Goal: Information Seeking & Learning: Find contact information

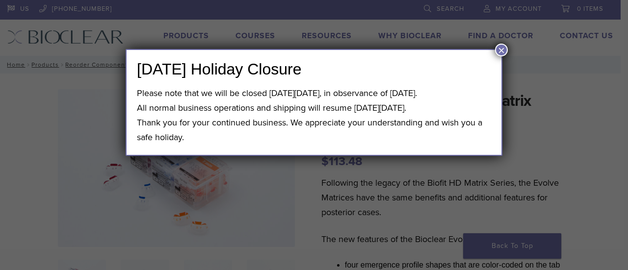
click at [498, 50] on button "×" at bounding box center [501, 50] width 13 height 13
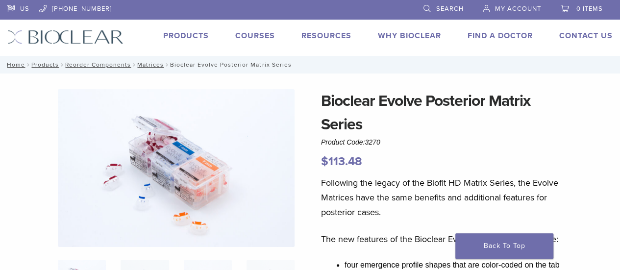
click at [193, 32] on link "Products" at bounding box center [186, 36] width 46 height 10
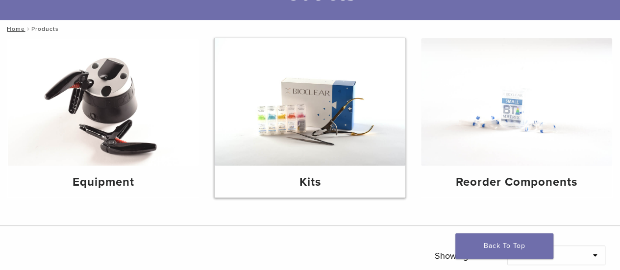
scroll to position [89, 0]
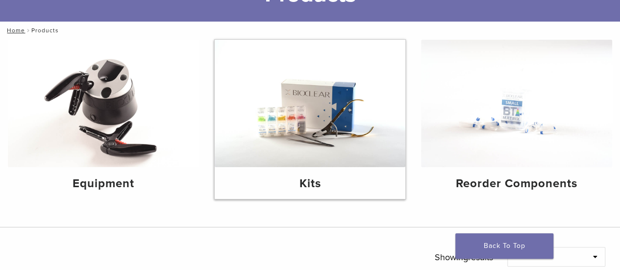
click at [291, 186] on h4 "Kits" at bounding box center [311, 184] width 176 height 18
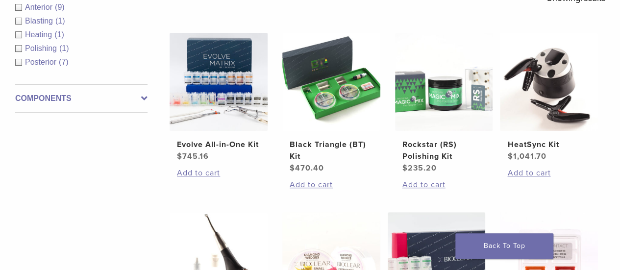
scroll to position [195, 0]
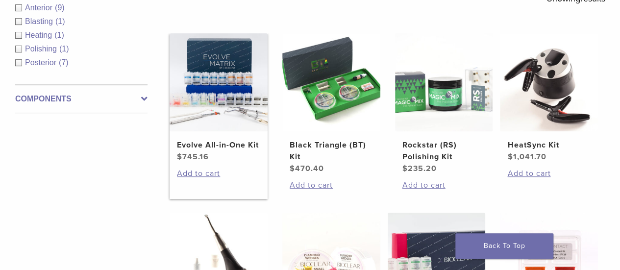
click at [214, 142] on h2 "Evolve All-in-One Kit" at bounding box center [218, 145] width 83 height 12
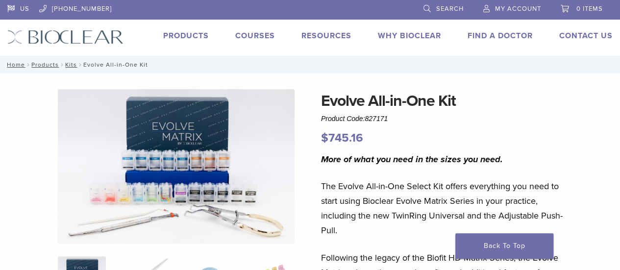
click at [404, 36] on link "Why Bioclear" at bounding box center [409, 36] width 63 height 10
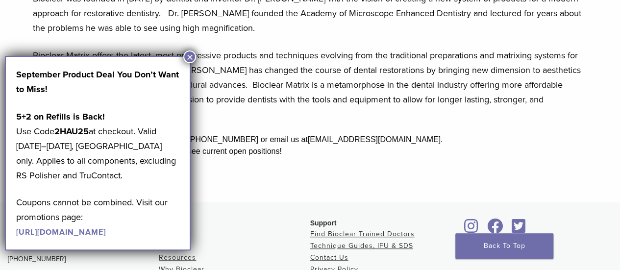
scroll to position [281, 0]
click at [191, 58] on button "×" at bounding box center [189, 57] width 13 height 13
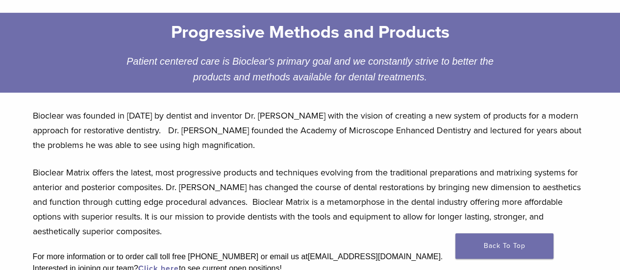
scroll to position [0, 0]
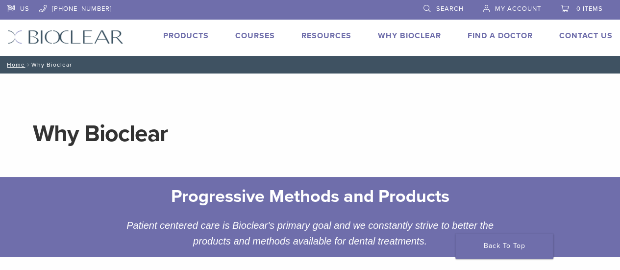
click at [498, 35] on link "Find A Doctor" at bounding box center [500, 36] width 65 height 10
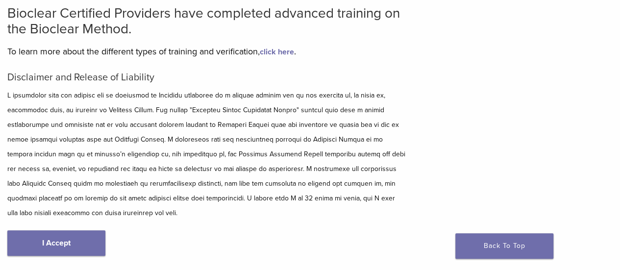
scroll to position [86, 0]
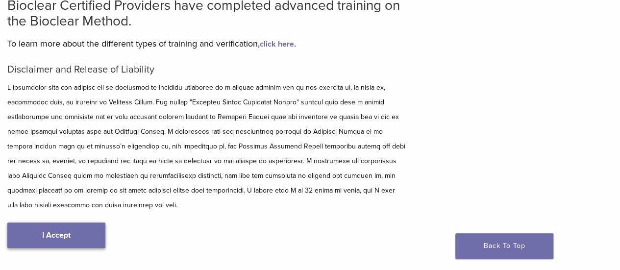
click at [29, 234] on link "I Accept" at bounding box center [56, 236] width 98 height 26
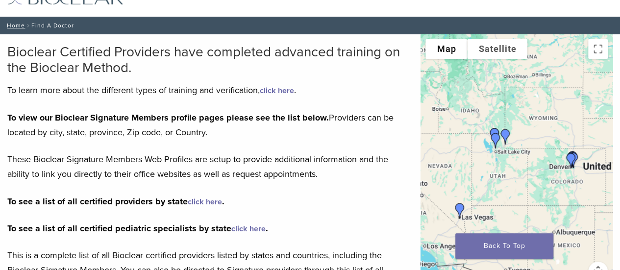
scroll to position [40, 0]
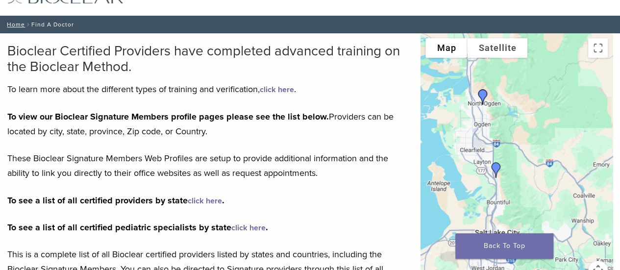
drag, startPoint x: 558, startPoint y: 103, endPoint x: 528, endPoint y: 168, distance: 72.2
click at [528, 168] on div at bounding box center [517, 180] width 192 height 294
click at [495, 168] on img "Dr. Jonathan Morgan" at bounding box center [498, 170] width 24 height 24
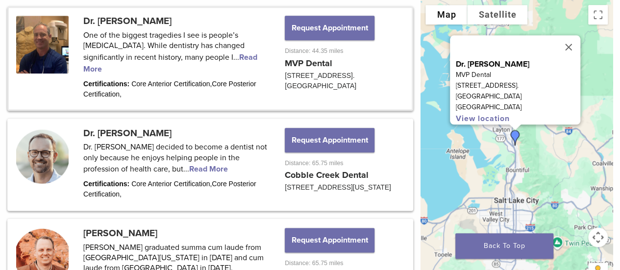
scroll to position [539, 0]
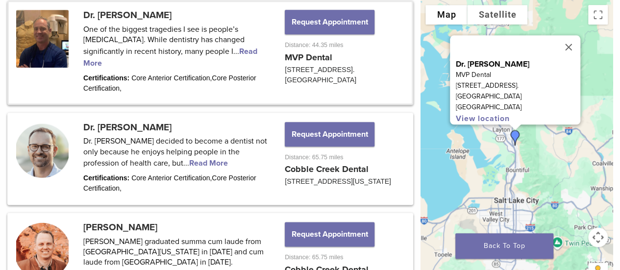
click at [219, 49] on link at bounding box center [210, 52] width 403 height 101
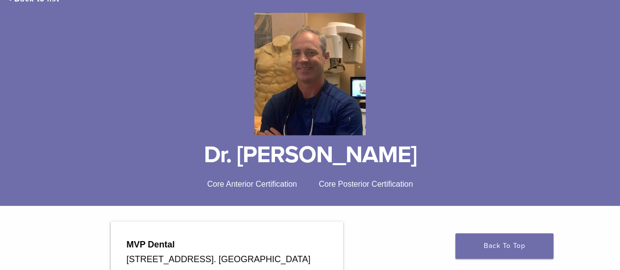
scroll to position [103, 0]
